Goal: Information Seeking & Learning: Understand process/instructions

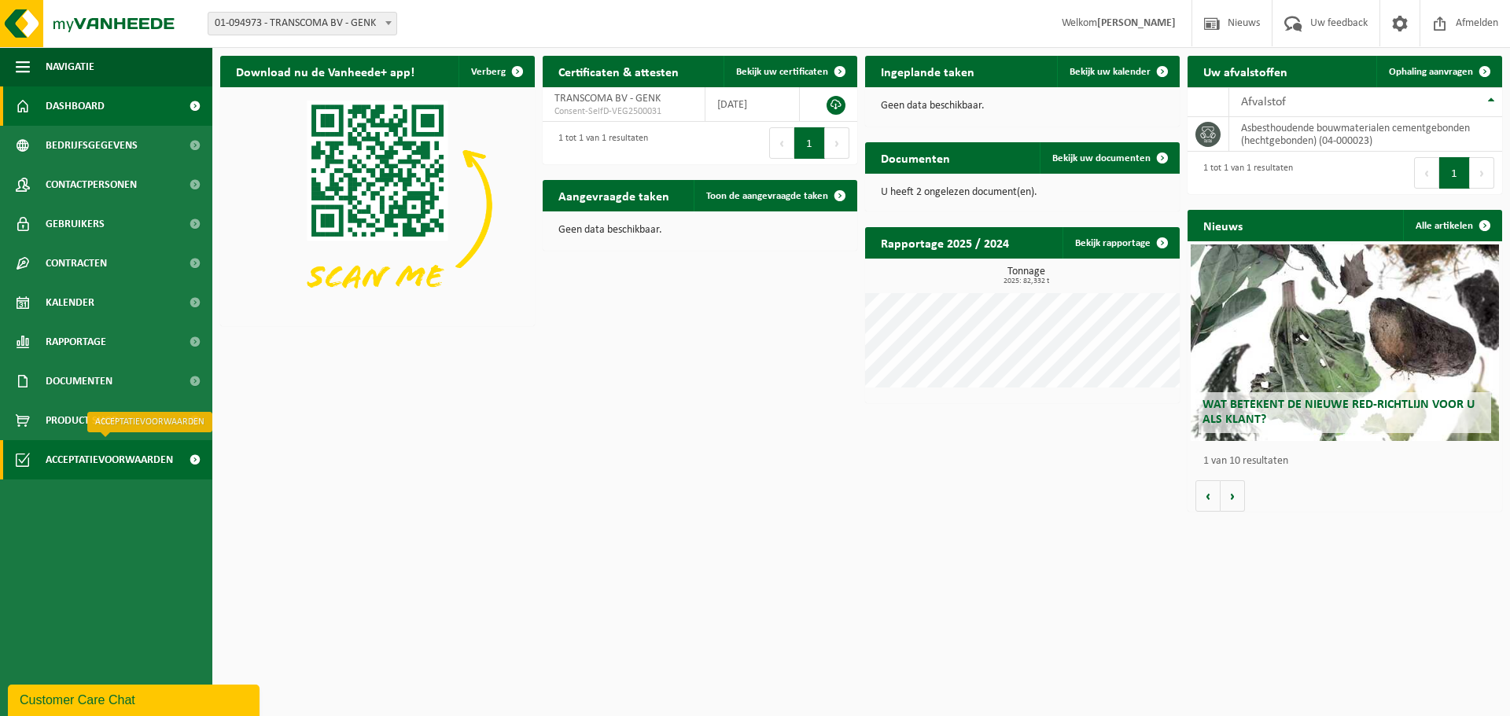
click at [94, 463] on span "Acceptatievoorwaarden" at bounding box center [109, 459] width 127 height 39
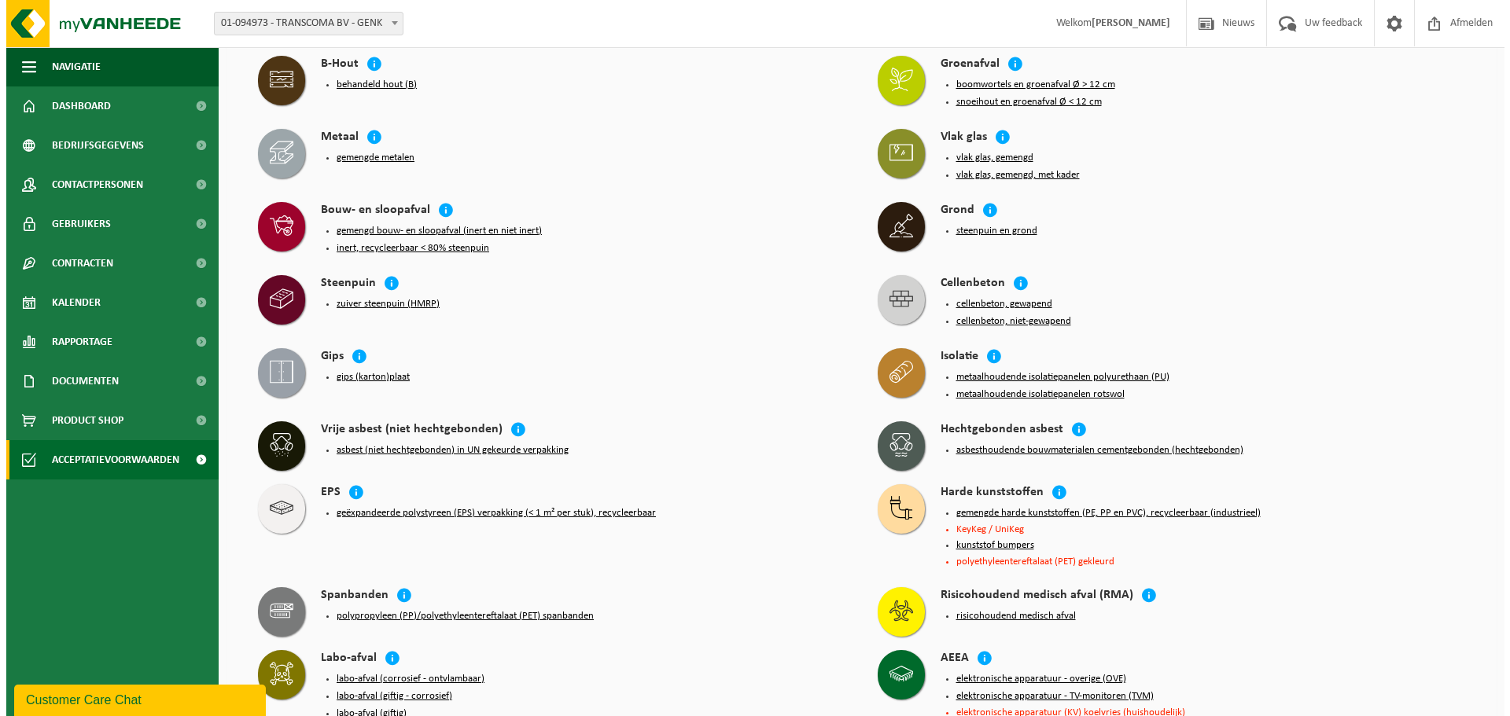
scroll to position [551, 0]
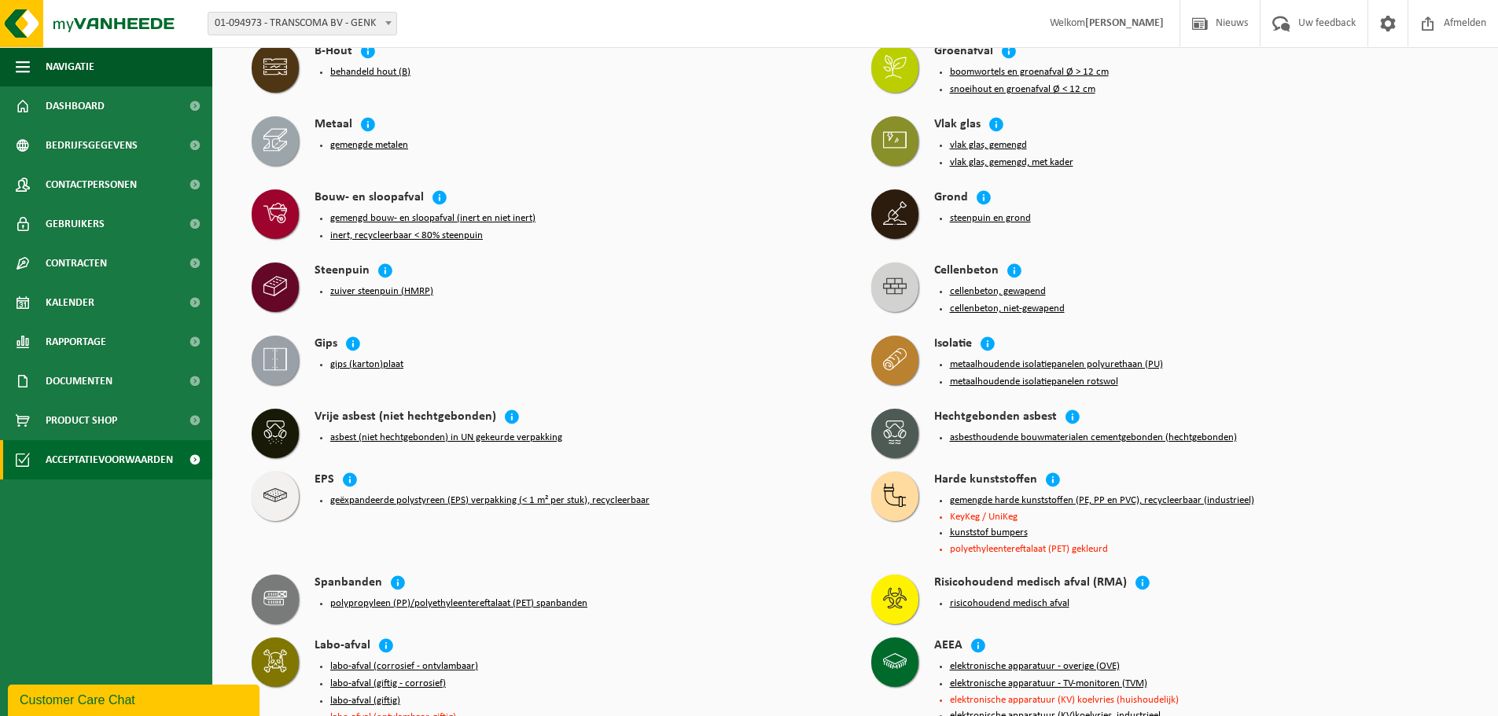
click at [1081, 432] on button "asbesthoudende bouwmaterialen cementgebonden (hechtgebonden)" at bounding box center [1093, 438] width 287 height 13
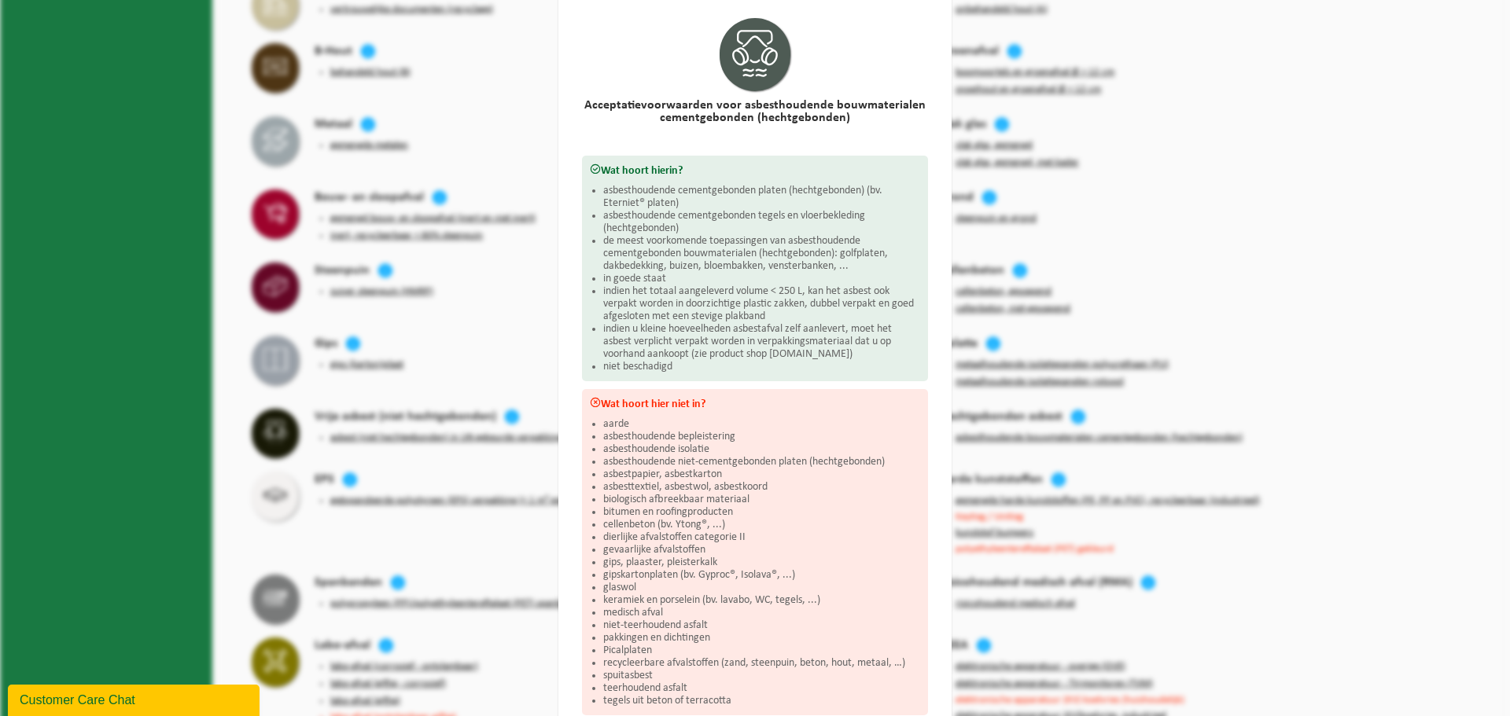
scroll to position [79, 0]
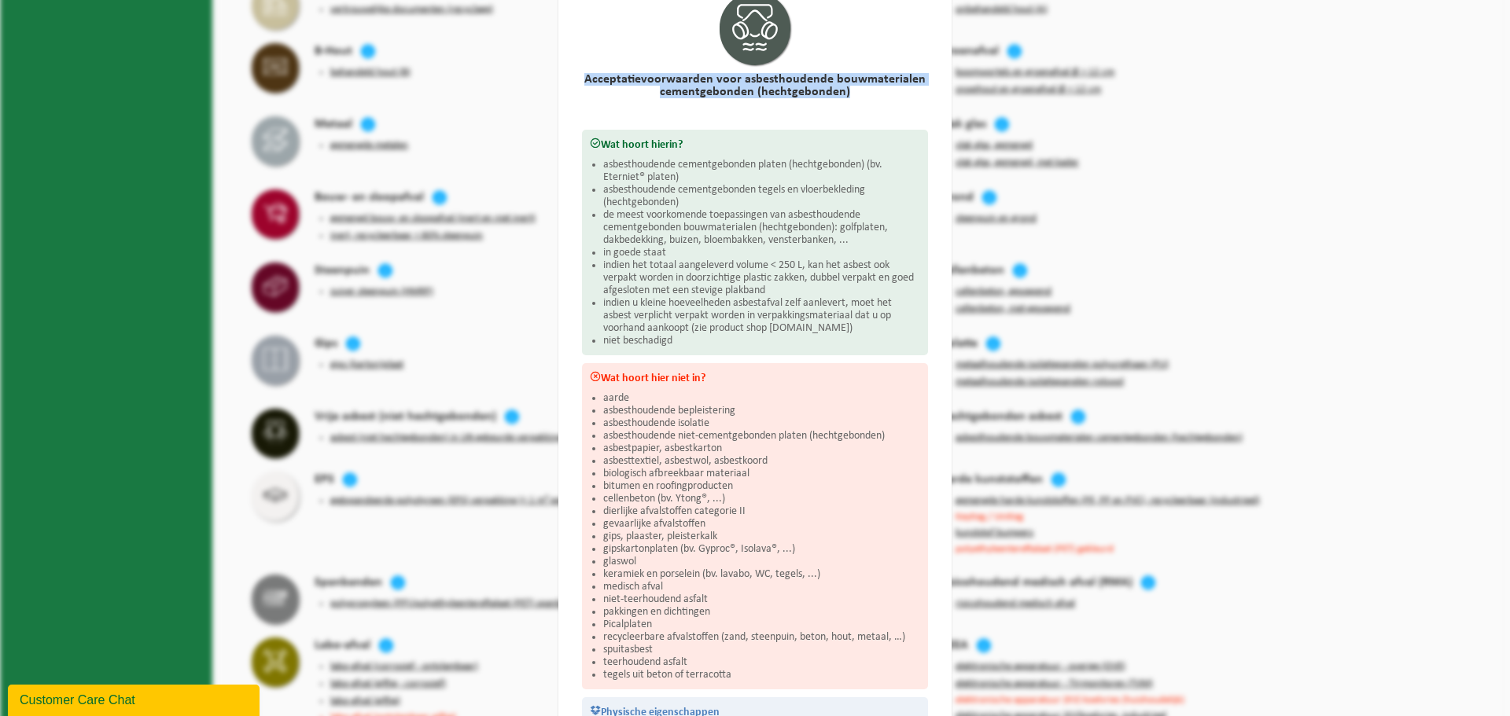
drag, startPoint x: 585, startPoint y: 79, endPoint x: 847, endPoint y: 94, distance: 262.3
click at [847, 94] on h2 "Acceptatievoorwaarden voor asbesthoudende bouwmaterialen cementgebonden (hechtg…" at bounding box center [755, 85] width 346 height 25
copy h2 "Acceptatievoorwaarden voor asbesthoudende bouwmaterialen cementgebonden (hechtg…"
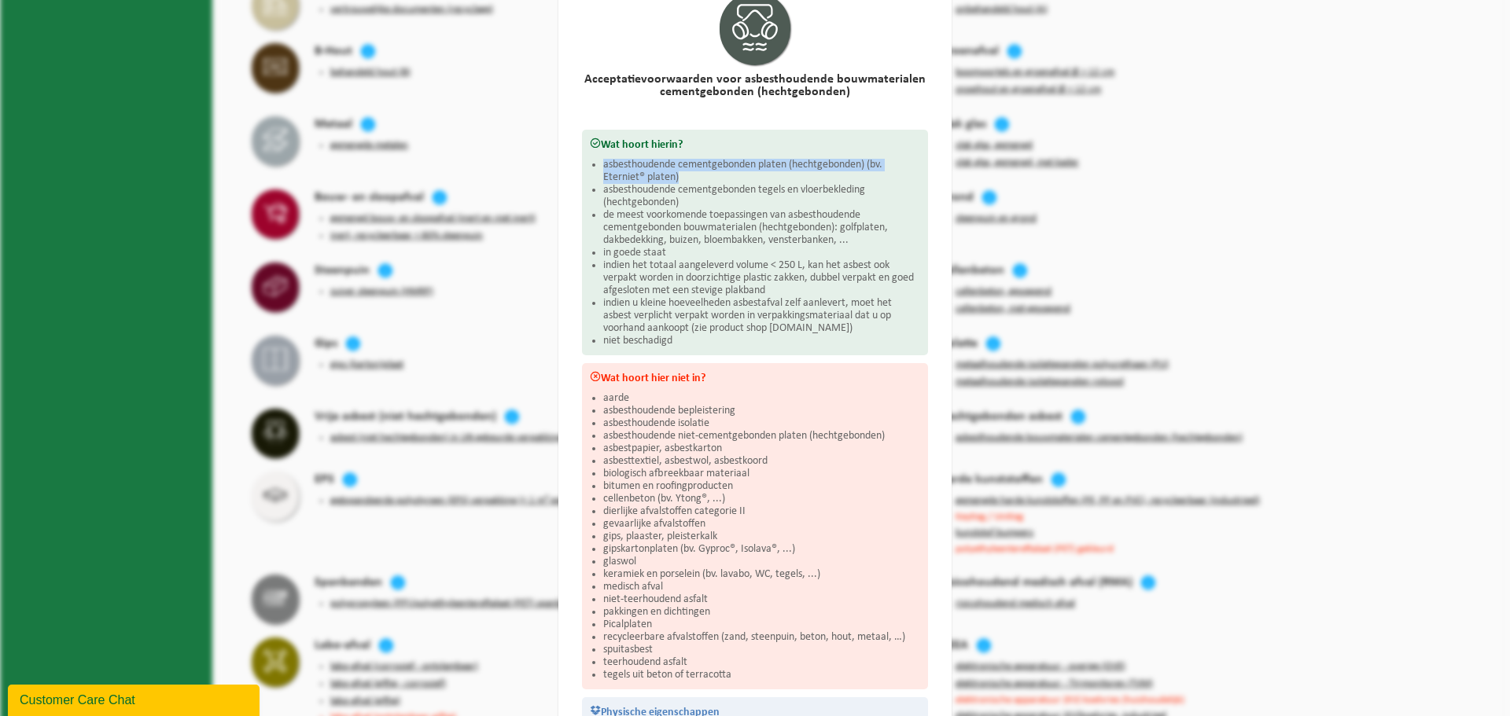
drag, startPoint x: 598, startPoint y: 163, endPoint x: 676, endPoint y: 173, distance: 79.3
click at [676, 173] on li "asbesthoudende cementgebonden platen (hechtgebonden) (bv. Eterniet® platen)" at bounding box center [761, 171] width 317 height 25
copy li "asbesthoudende cementgebonden platen (hechtgebonden) (bv. Eterniet® platen)"
drag, startPoint x: 597, startPoint y: 190, endPoint x: 676, endPoint y: 197, distance: 78.9
click at [676, 197] on li "asbesthoudende cementgebonden tegels en vloerbekleding (hechtgebonden)" at bounding box center [761, 196] width 317 height 25
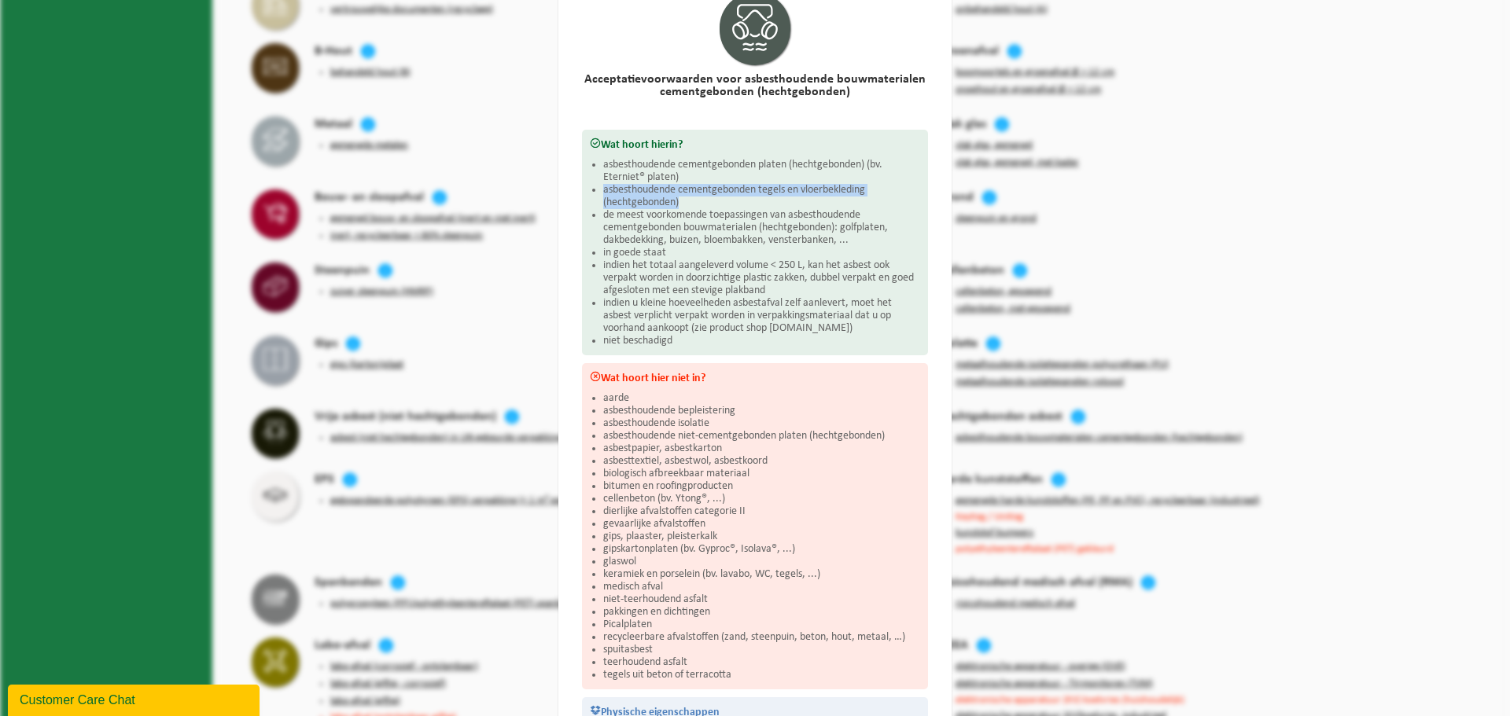
copy li "asbesthoudende cementgebonden tegels en vloerbekleding (hechtgebonden)"
drag, startPoint x: 599, startPoint y: 213, endPoint x: 831, endPoint y: 237, distance: 234.0
click at [831, 237] on li "de meest voorkomende toepassingen van asbesthoudende cementgebonden bouwmateria…" at bounding box center [761, 228] width 317 height 38
copy li "de meest voorkomende toepassingen van asbesthoudende cementgebonden bouwmateria…"
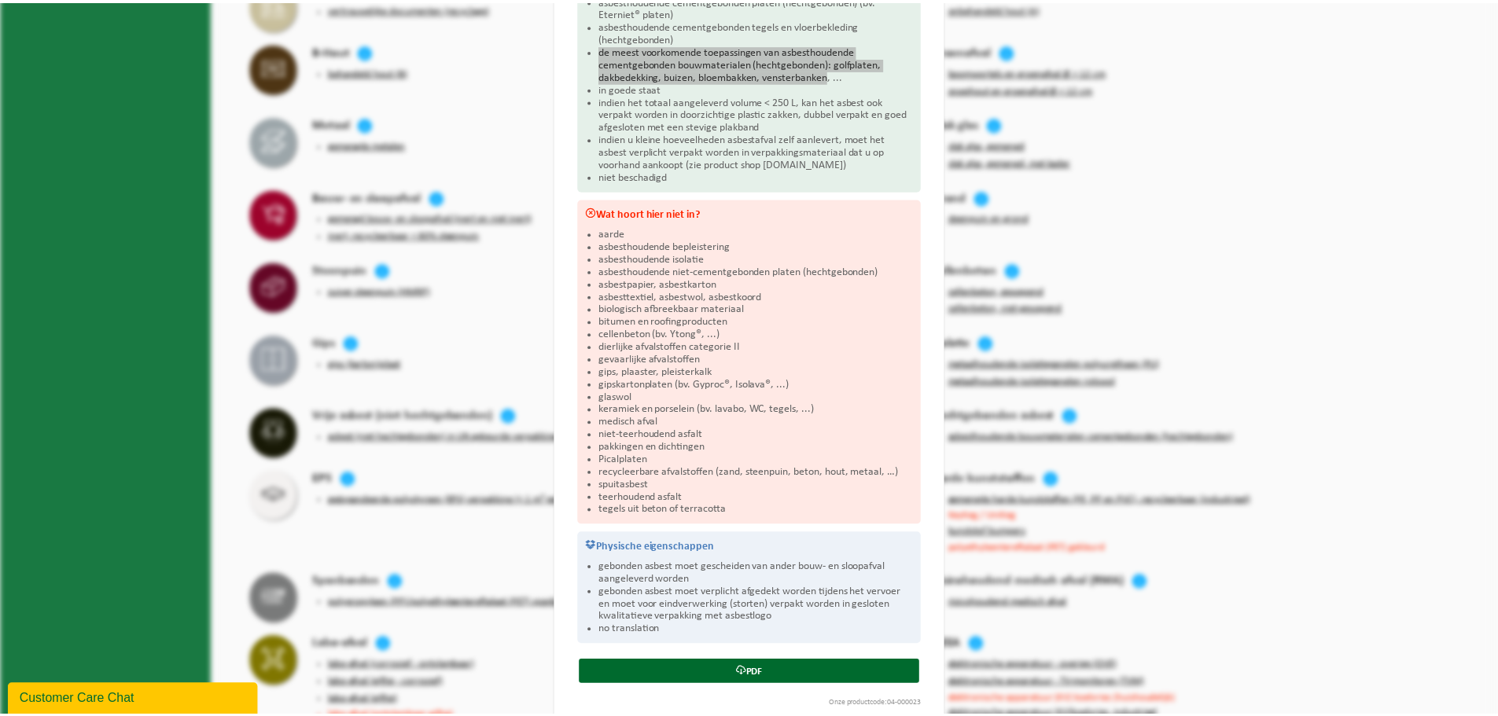
scroll to position [263, 0]
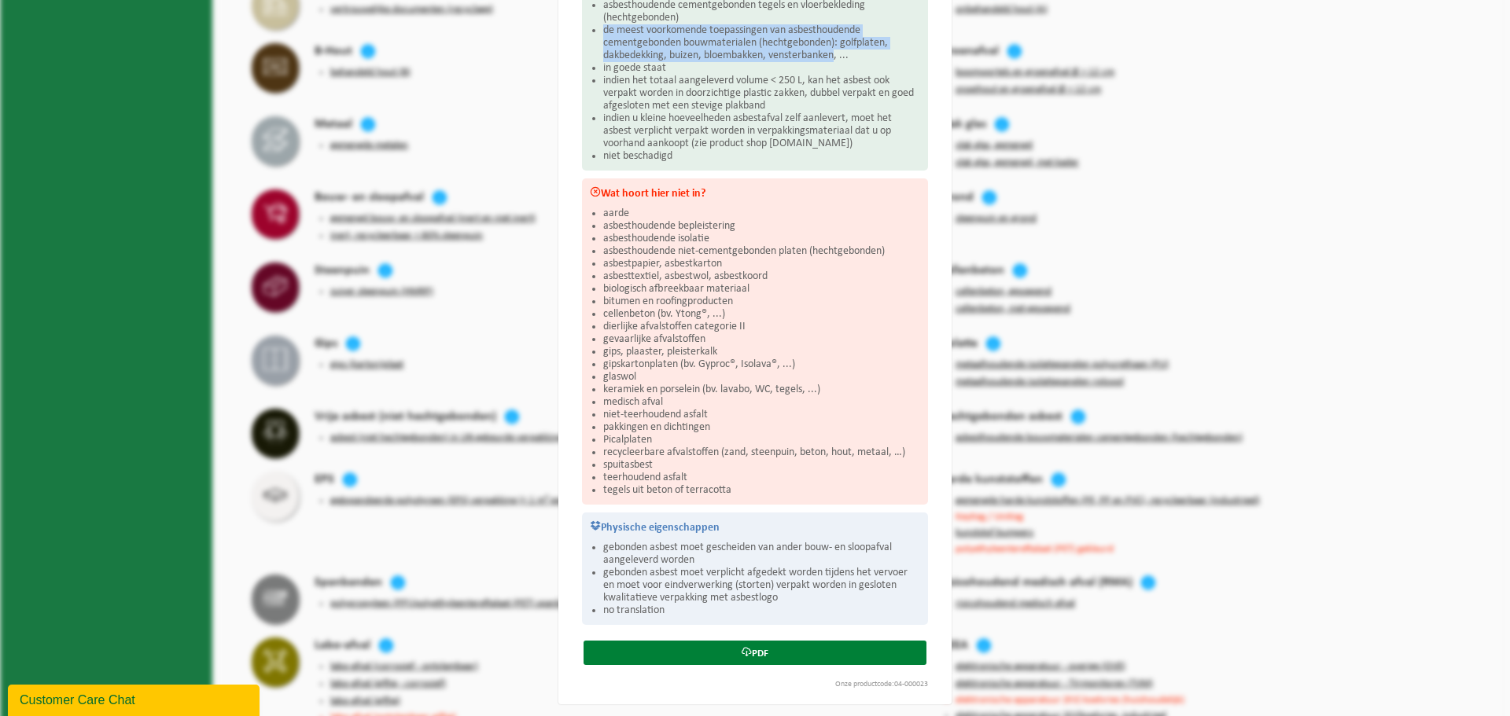
click at [799, 650] on link "PDF" at bounding box center [755, 653] width 343 height 24
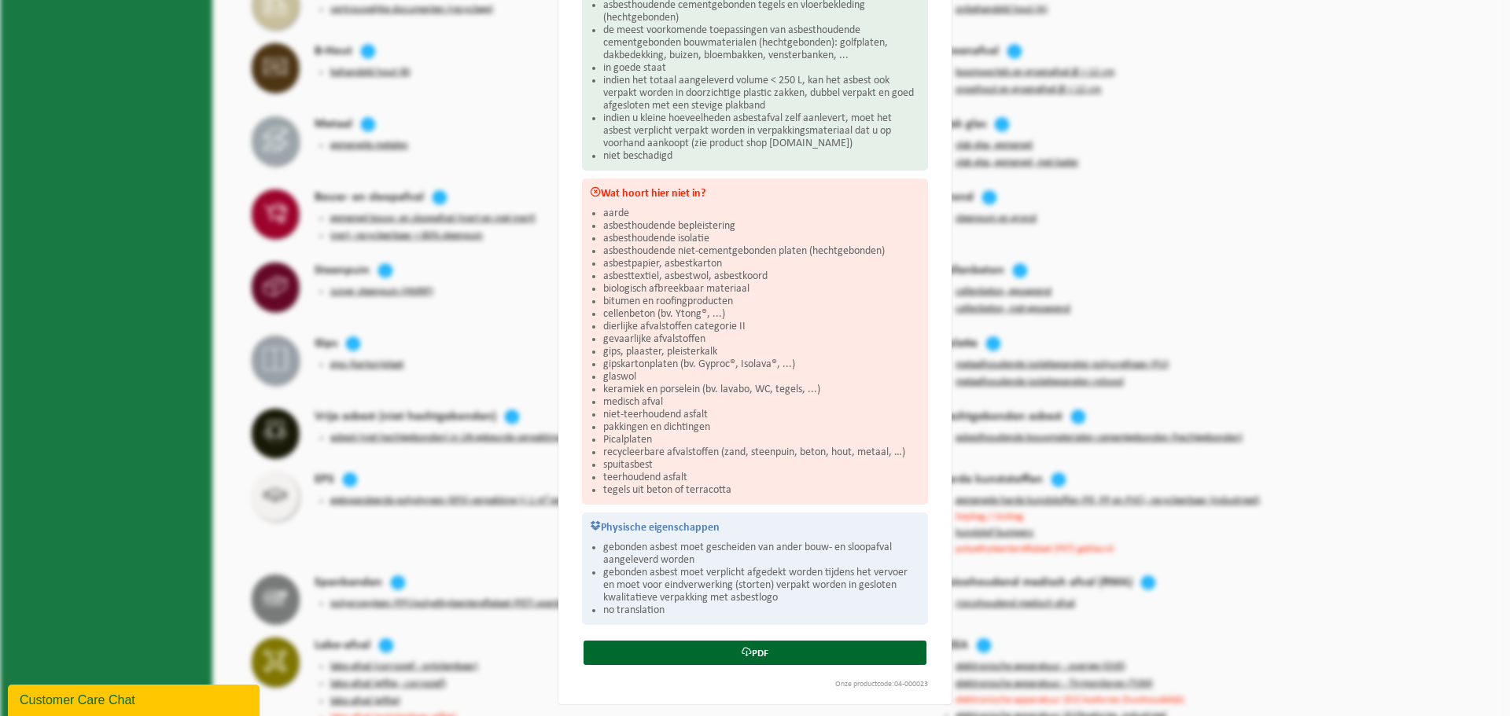
click at [90, 363] on div "Asbesthoudende bouwmaterialen cementgebonden (hechtgebonden) Sluiten Acceptatie…" at bounding box center [755, 358] width 1510 height 716
